Goal: Information Seeking & Learning: Compare options

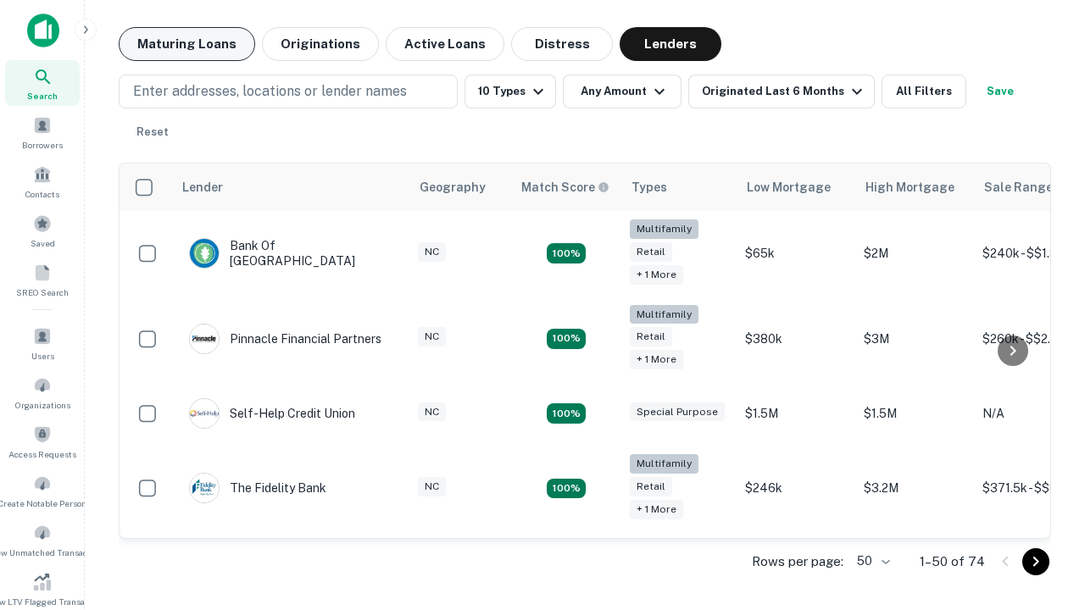
click at [186, 44] on button "Maturing Loans" at bounding box center [187, 44] width 136 height 34
